Goal: Navigation & Orientation: Find specific page/section

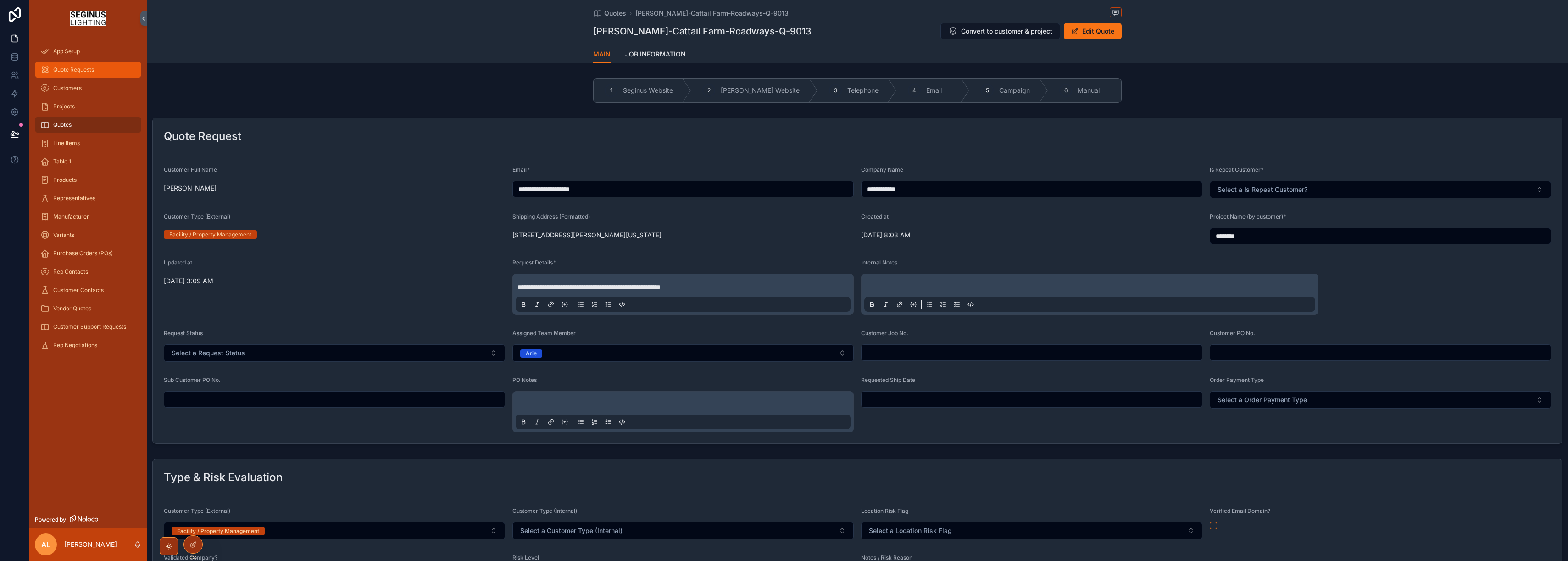
click at [81, 74] on div "Quote Requests" at bounding box center [88, 69] width 96 height 15
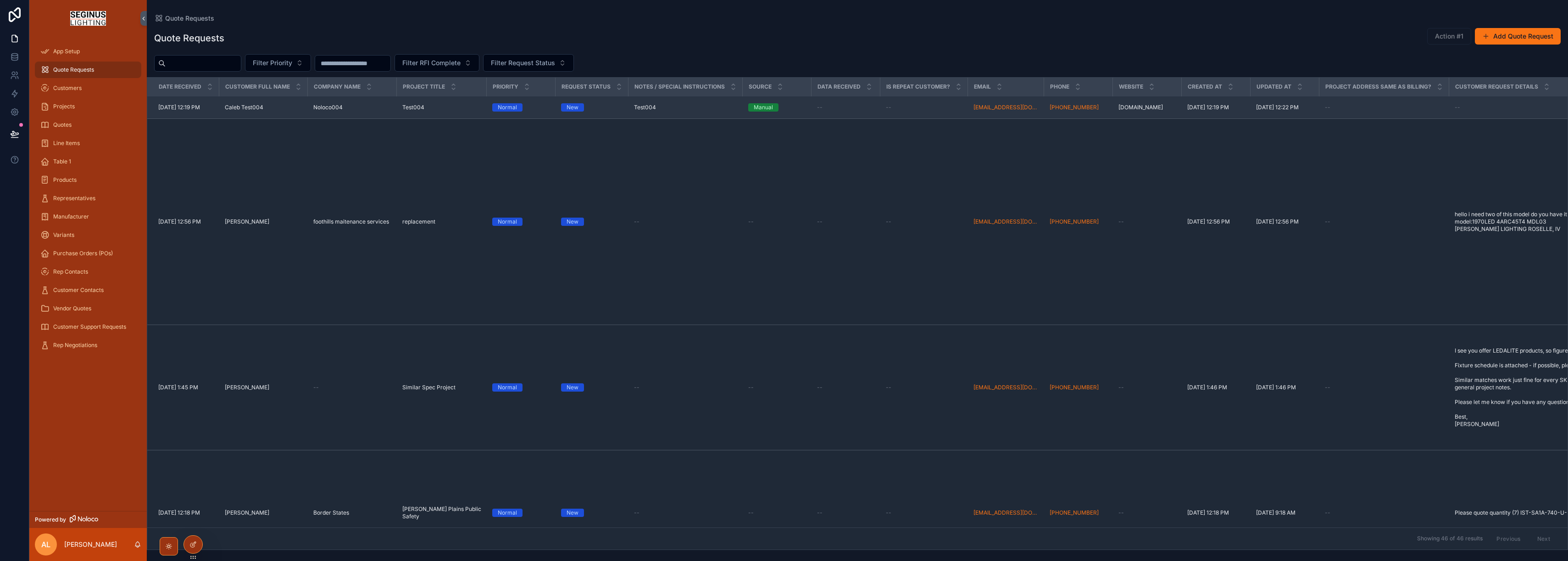
click at [604, 111] on td "New" at bounding box center [592, 107] width 73 height 23
click at [503, 105] on div "Normal" at bounding box center [508, 108] width 19 height 9
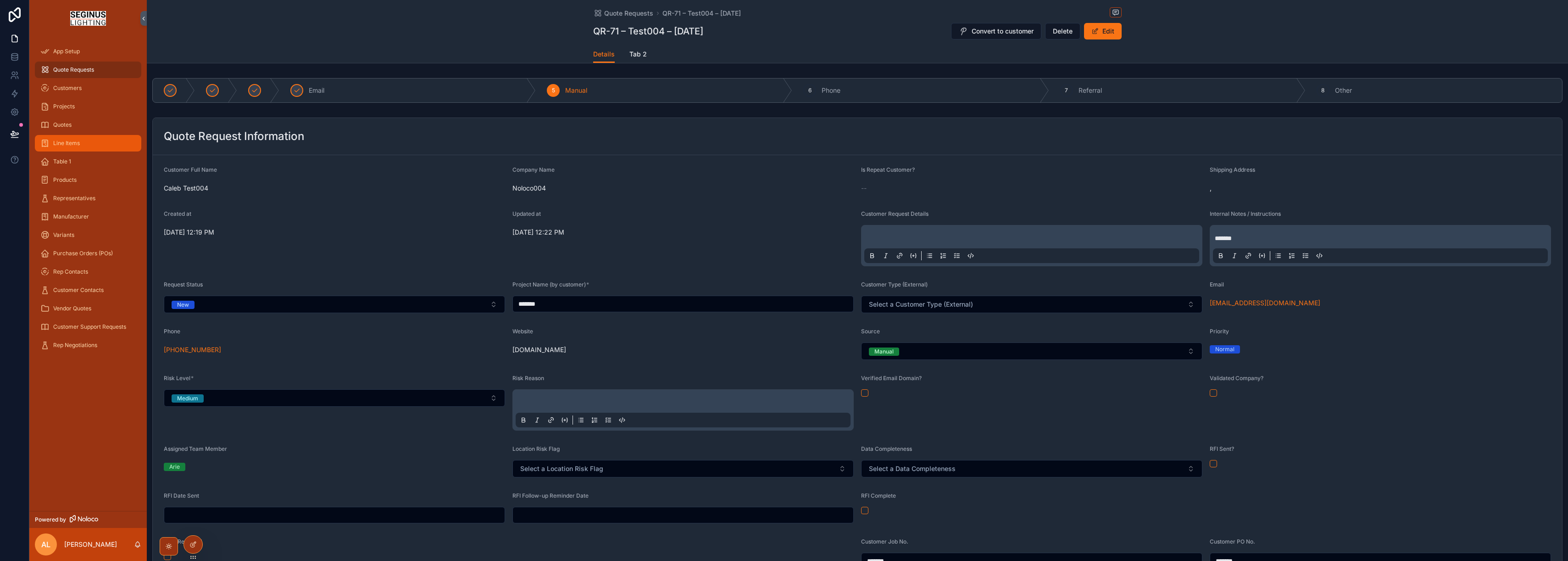
click at [69, 144] on span "Line Items" at bounding box center [66, 143] width 27 height 7
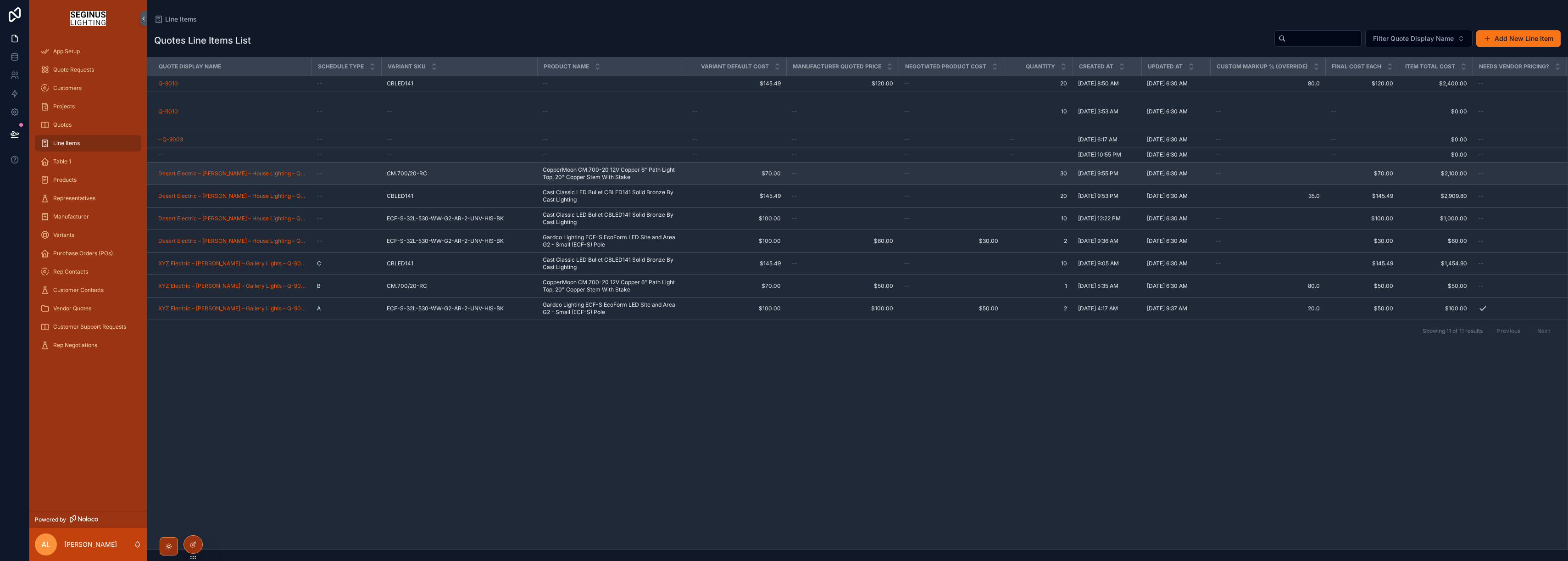
click at [629, 178] on span "CopperMoon CM.700-20 12V Copper 6" Path Light Top, 20" Copper Stem With Stake" at bounding box center [612, 174] width 139 height 15
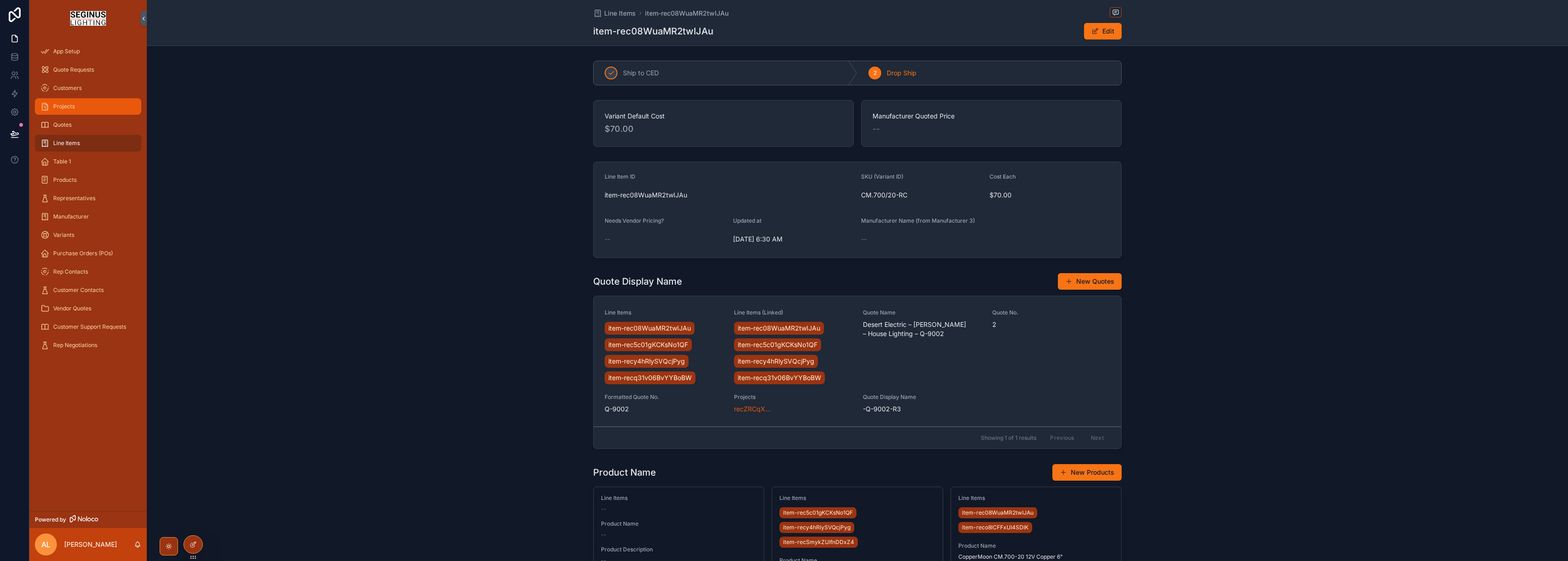
click at [54, 108] on span "Projects" at bounding box center [63, 107] width 21 height 7
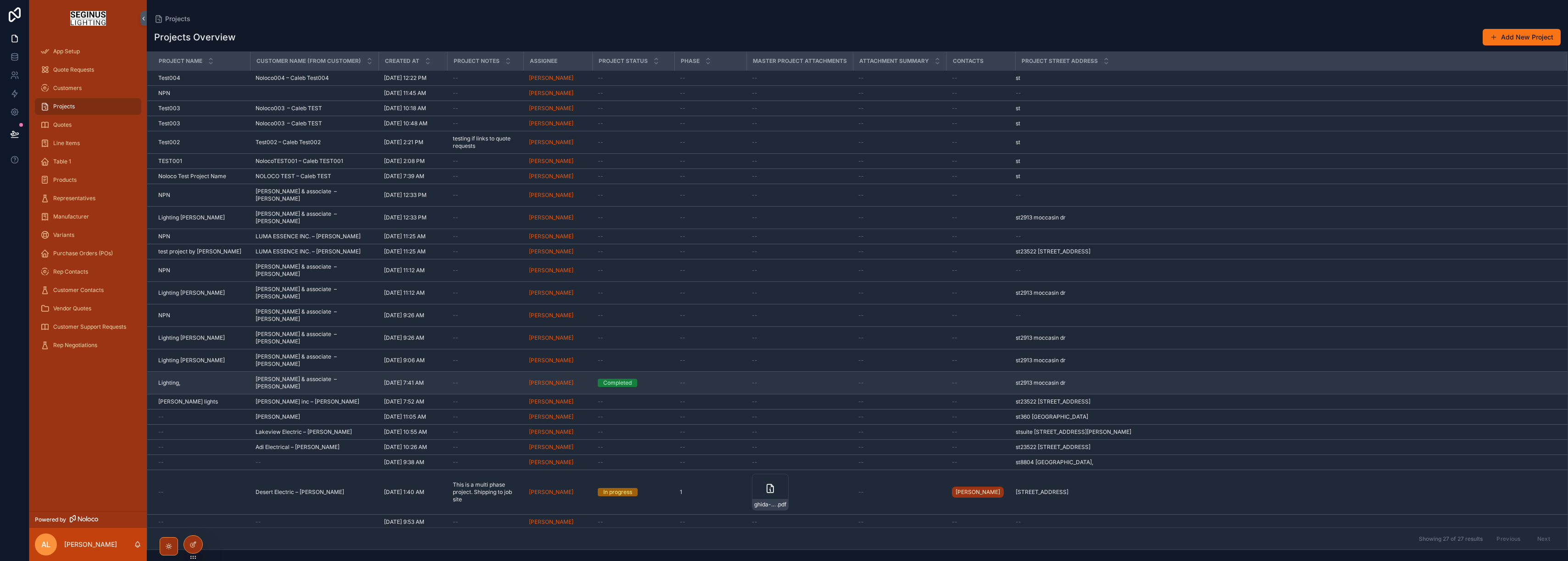
click at [548, 372] on td "[PERSON_NAME]" at bounding box center [558, 383] width 69 height 23
click at [547, 379] on span "[PERSON_NAME]" at bounding box center [551, 383] width 44 height 7
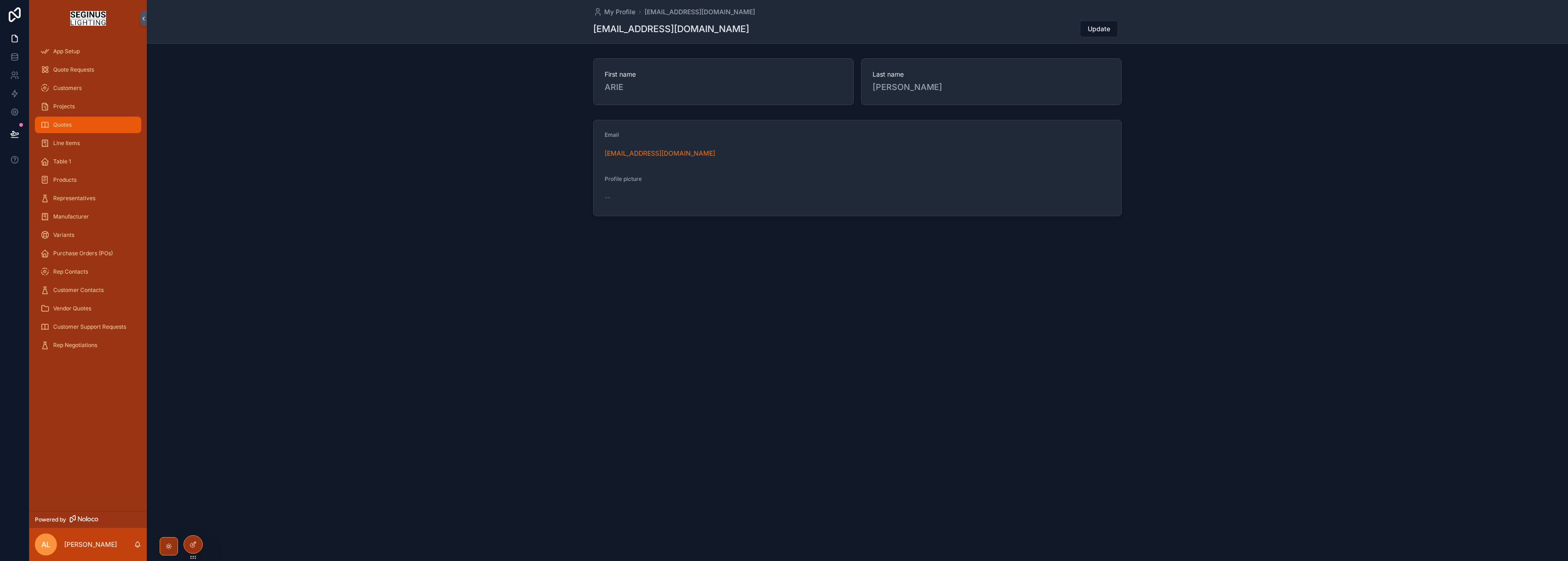
click at [63, 126] on span "Quotes" at bounding box center [62, 125] width 18 height 7
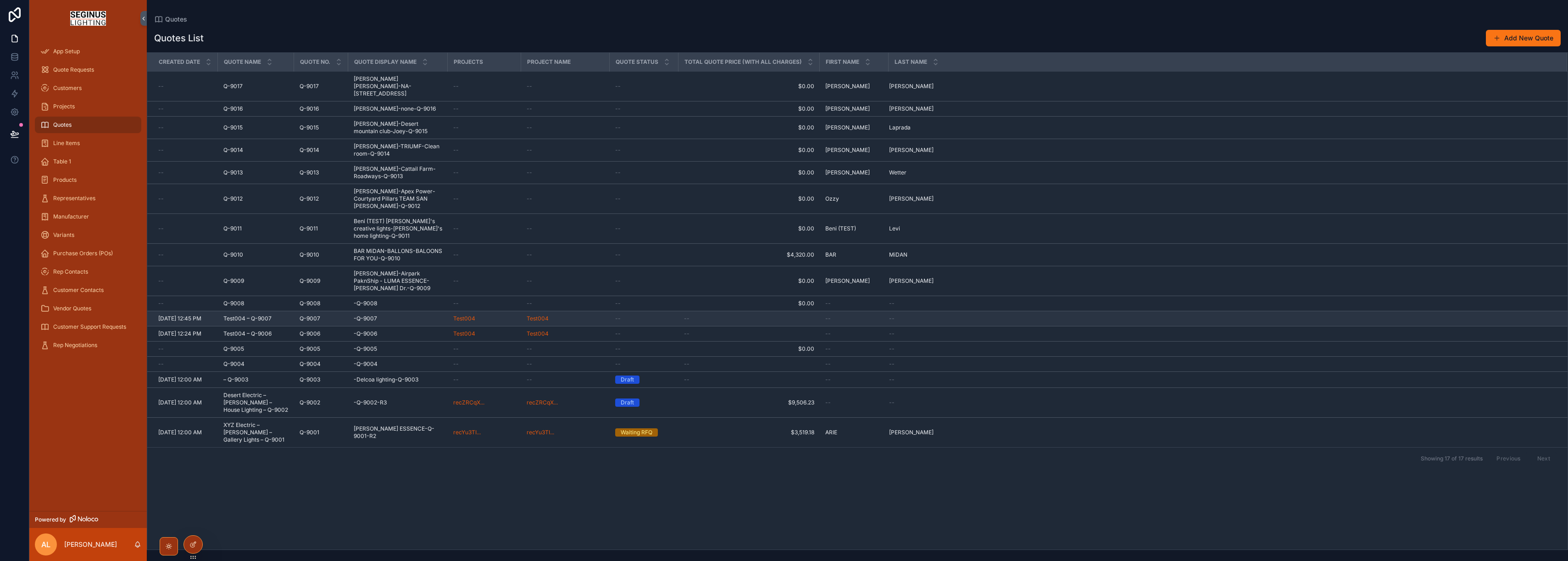
click at [371, 315] on span "-Q-9007" at bounding box center [365, 319] width 23 height 7
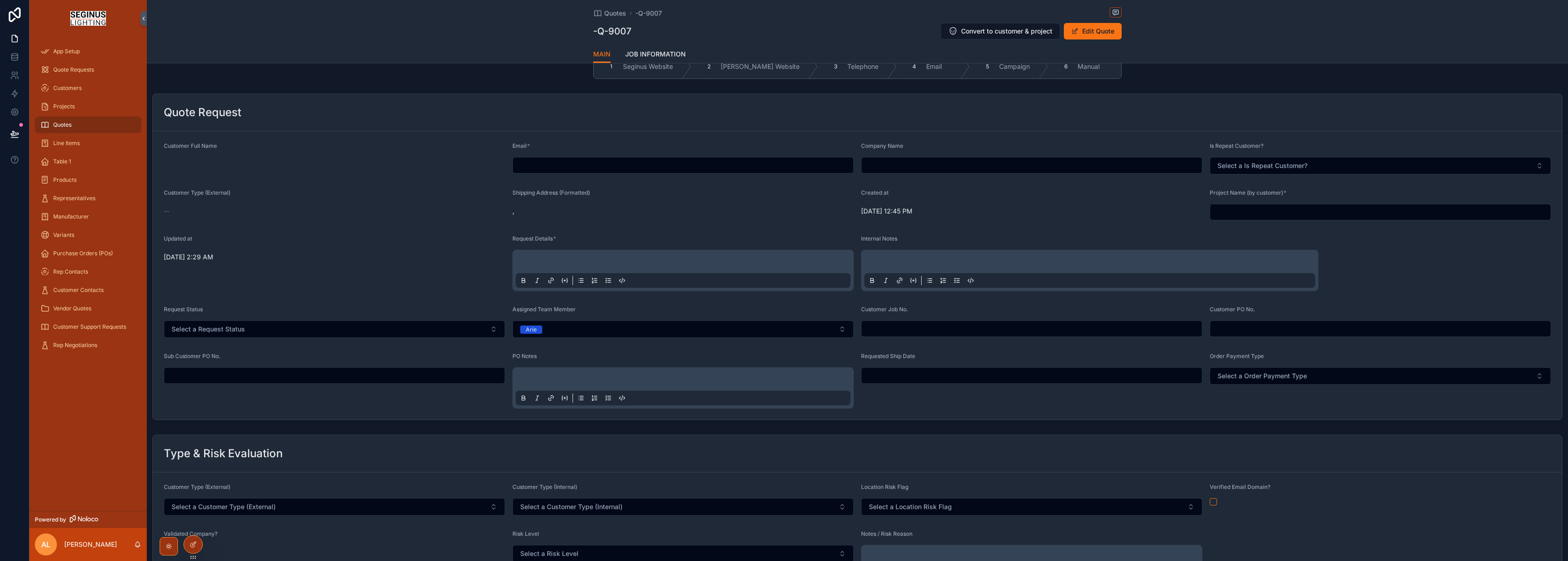
scroll to position [23, 0]
click at [76, 144] on span "Line Items" at bounding box center [66, 143] width 27 height 7
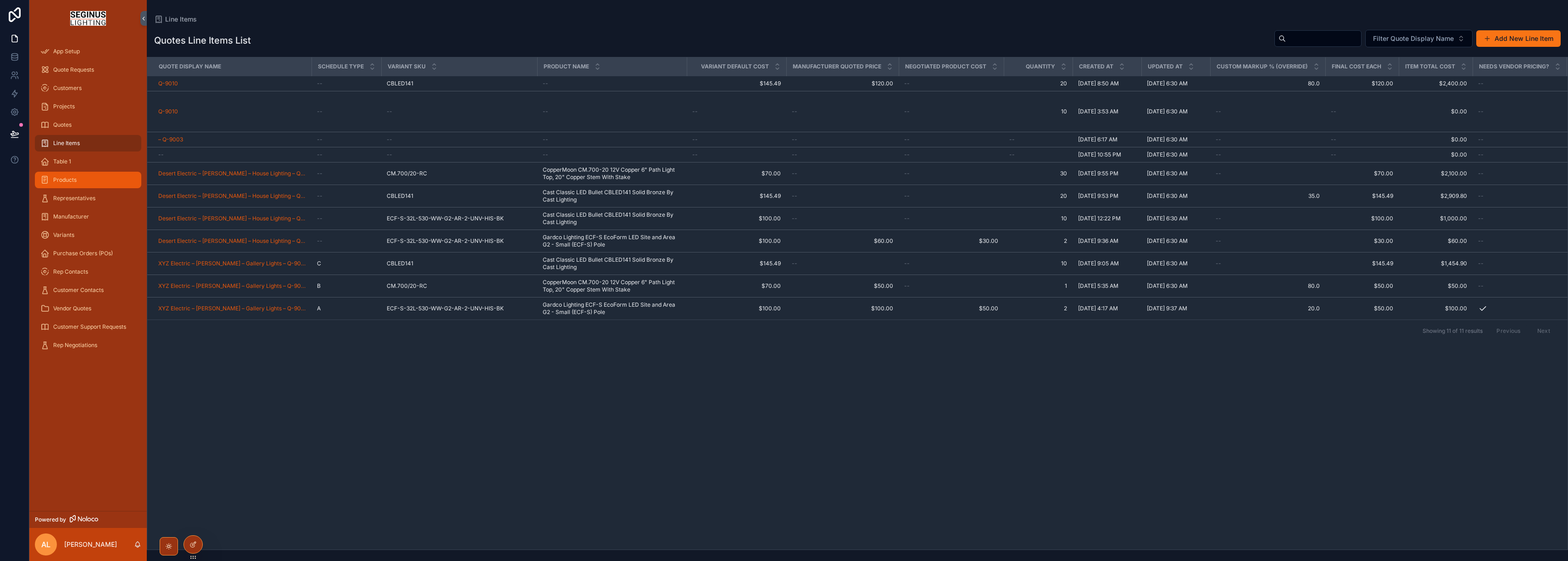
click at [63, 182] on span "Products" at bounding box center [65, 180] width 23 height 7
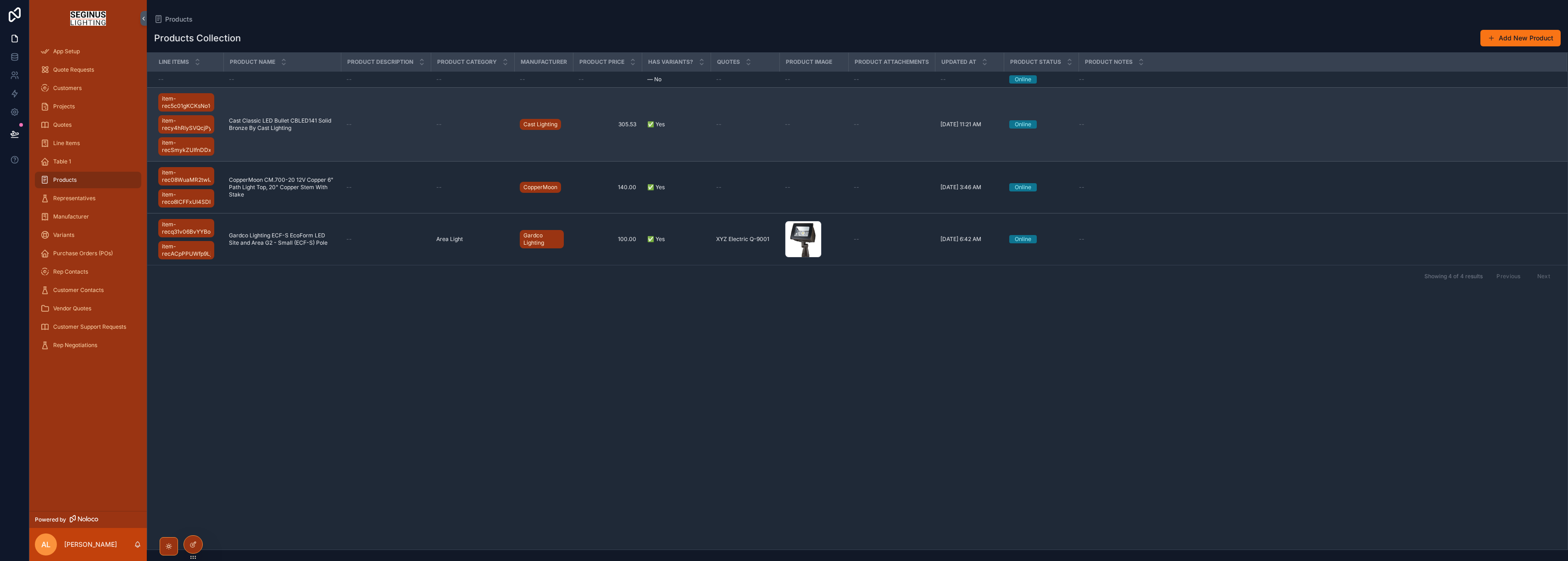
click at [285, 122] on span "Cast Classic LED Bullet CBLED141 Solid Bronze By Cast Lighting" at bounding box center [282, 124] width 107 height 15
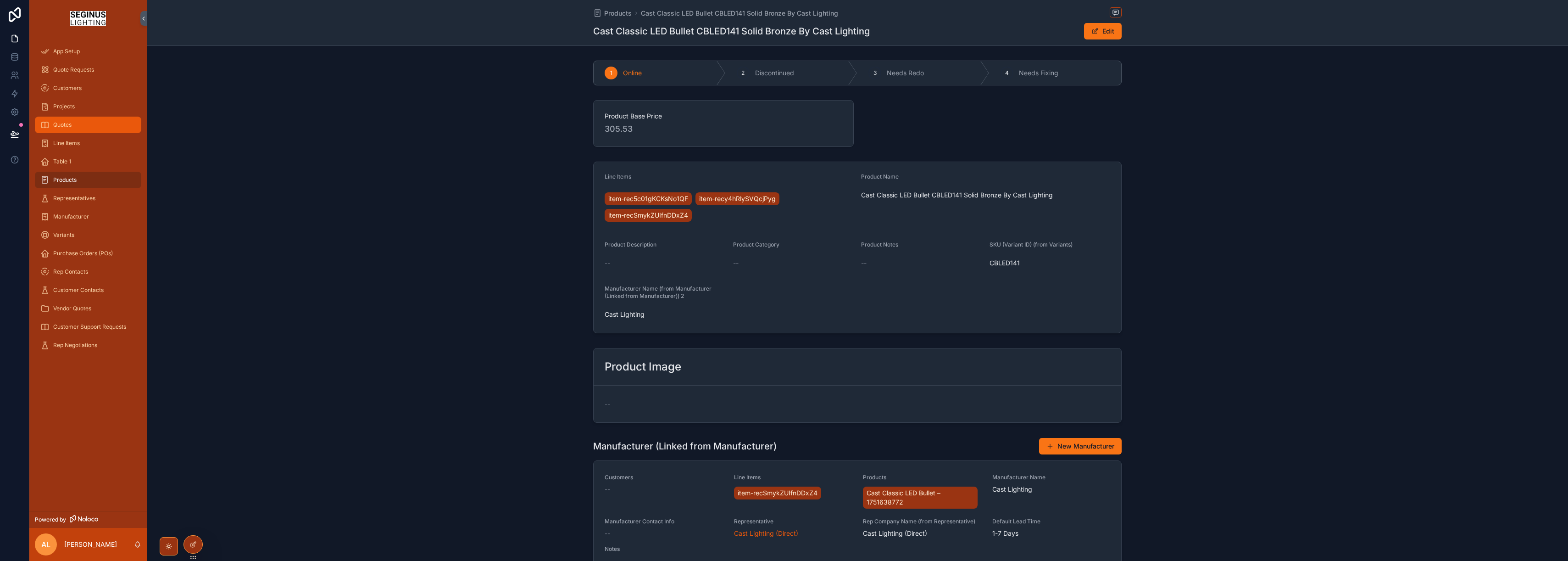
click at [65, 124] on span "Quotes" at bounding box center [62, 125] width 18 height 7
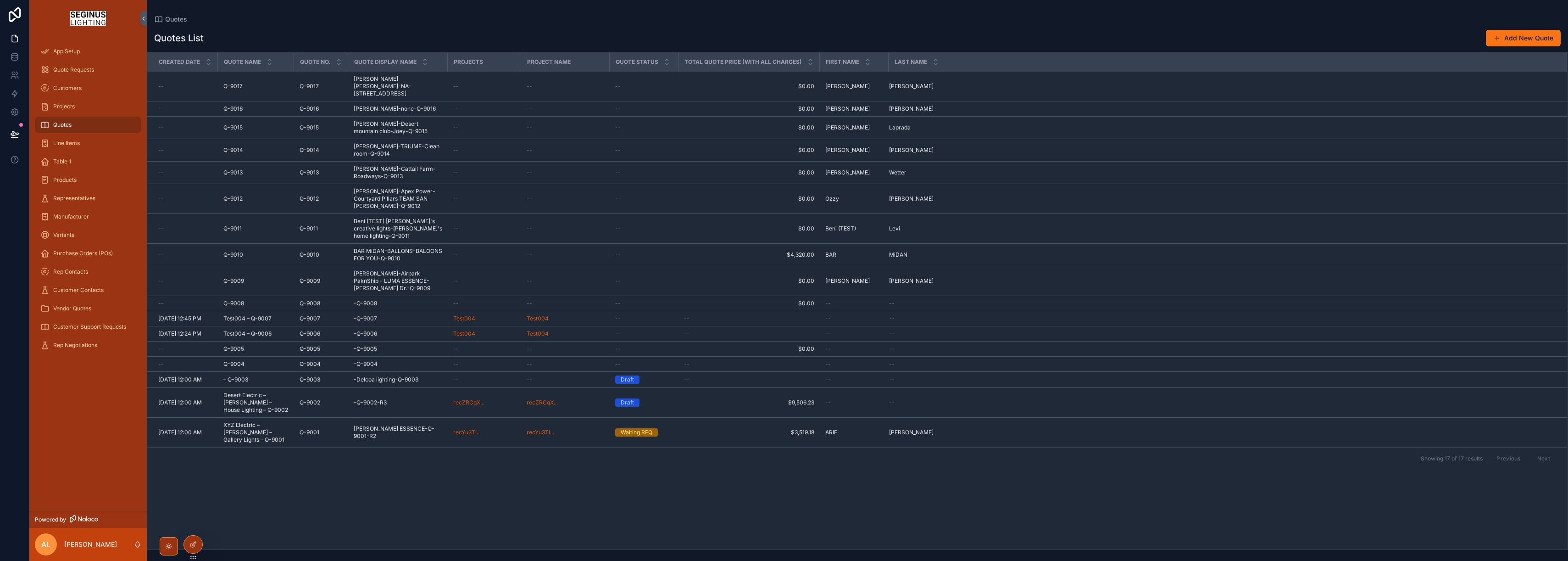
click at [65, 124] on span "Quotes" at bounding box center [62, 125] width 18 height 7
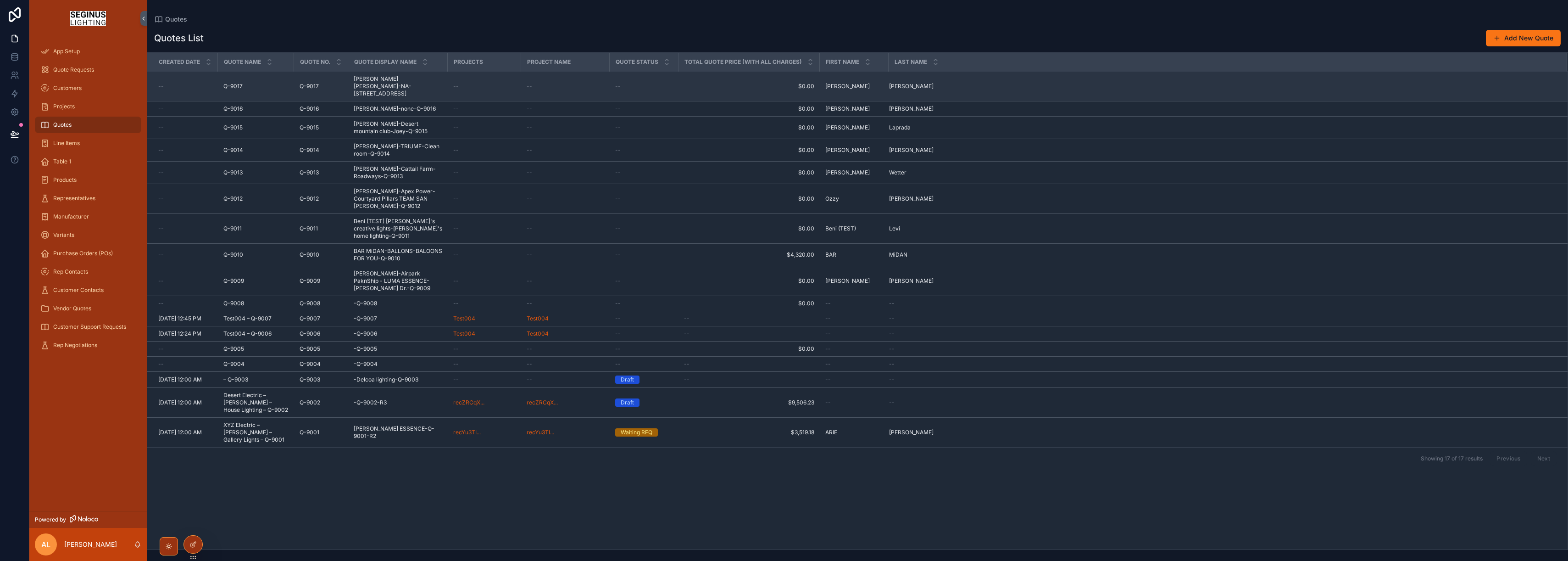
click at [376, 82] on span "[PERSON_NAME] [PERSON_NAME]-NA-[STREET_ADDRESS]" at bounding box center [397, 86] width 88 height 22
